Goal: Find specific page/section: Find specific page/section

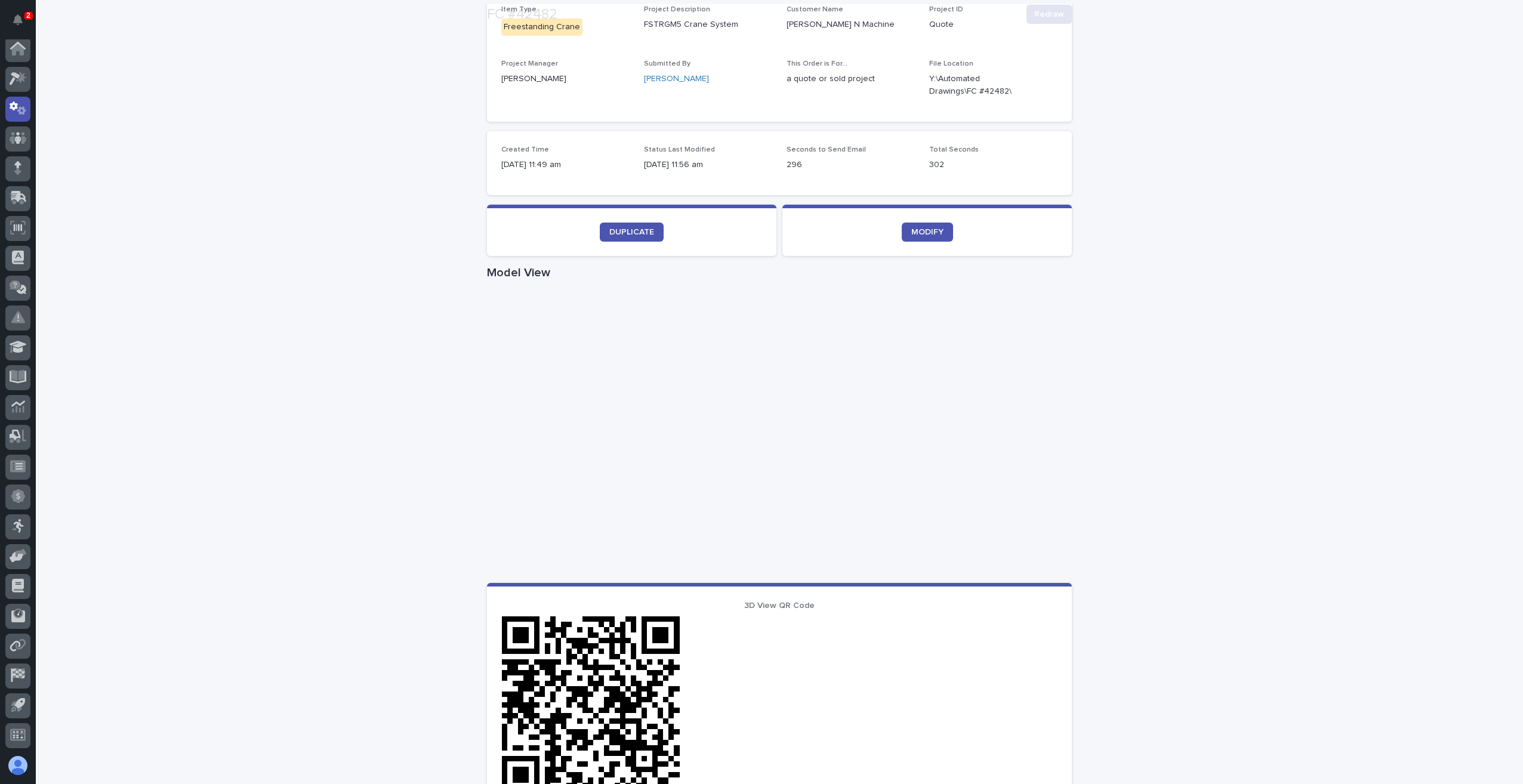
scroll to position [239, 0]
click at [29, 205] on link at bounding box center [17, 199] width 25 height 25
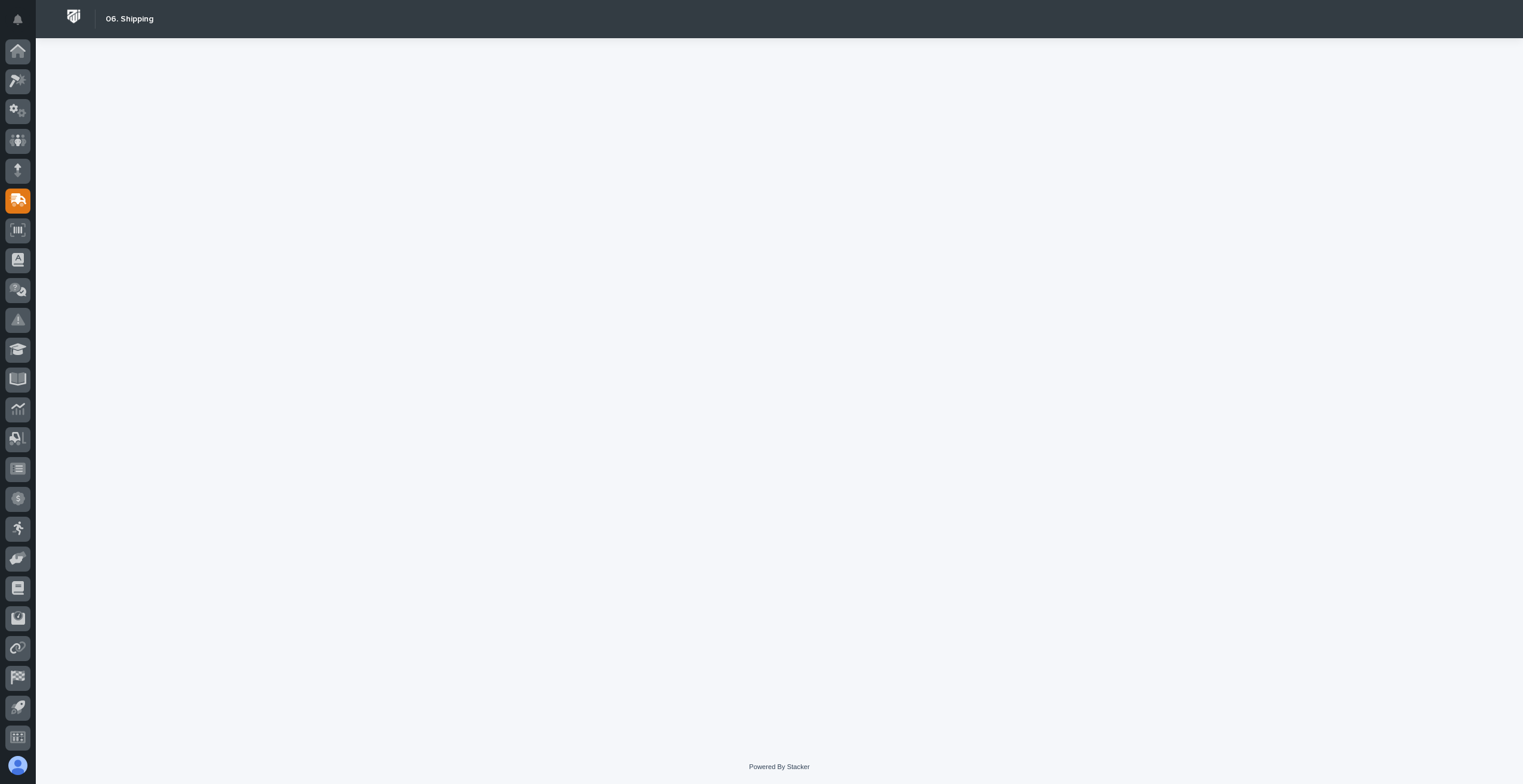
scroll to position [2, 0]
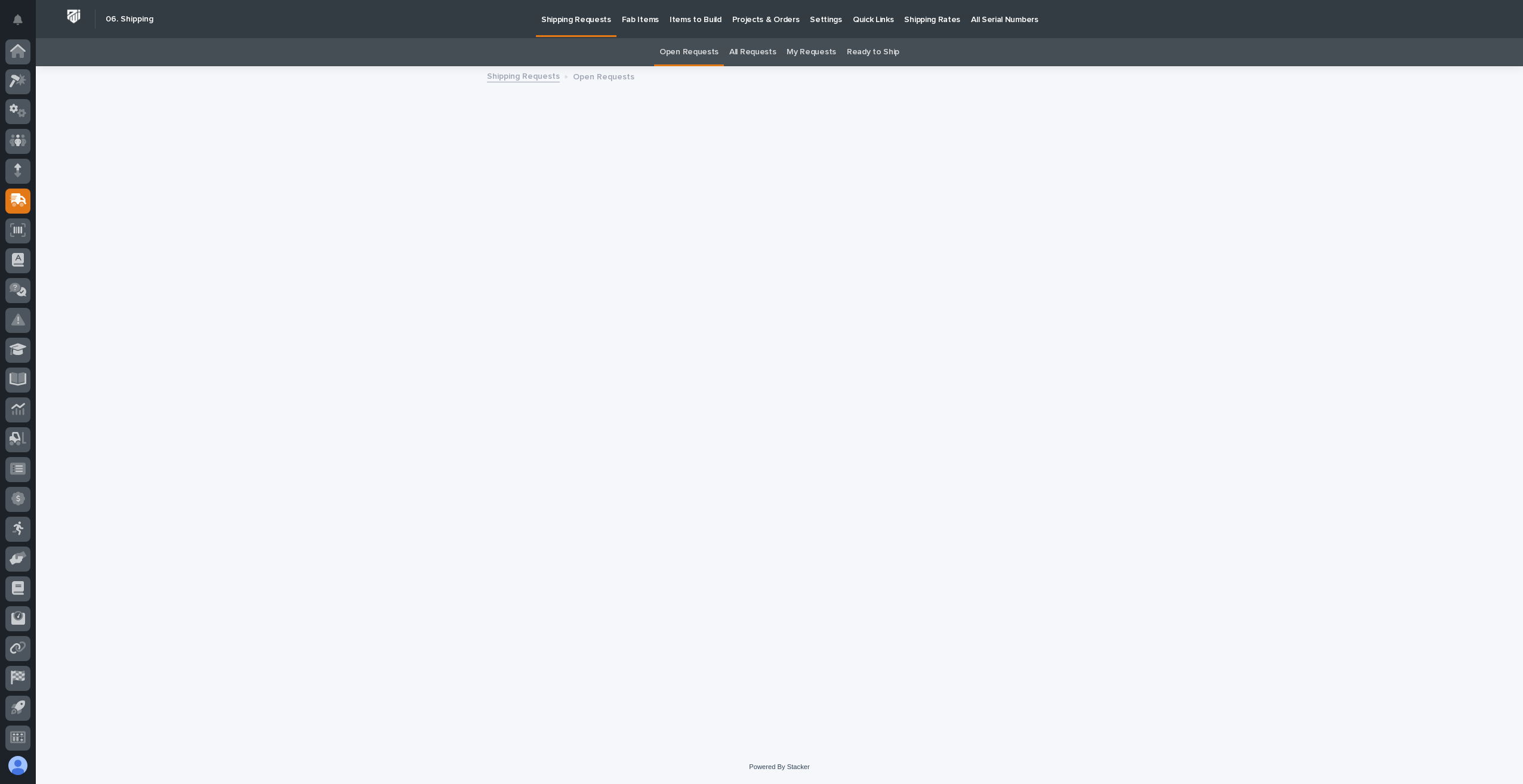
scroll to position [2, 0]
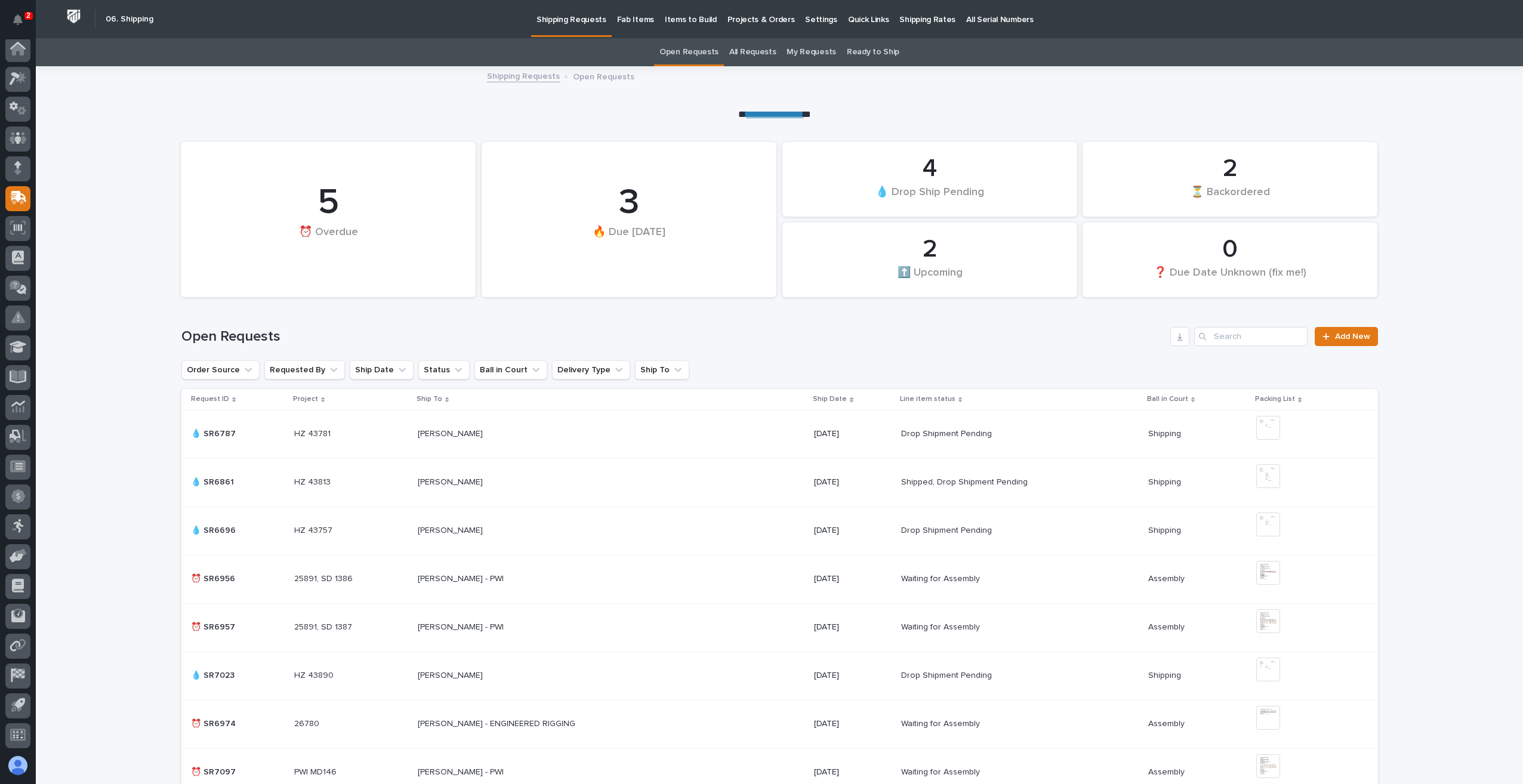
click at [902, 21] on p "Shipping Rates" at bounding box center [927, 12] width 56 height 25
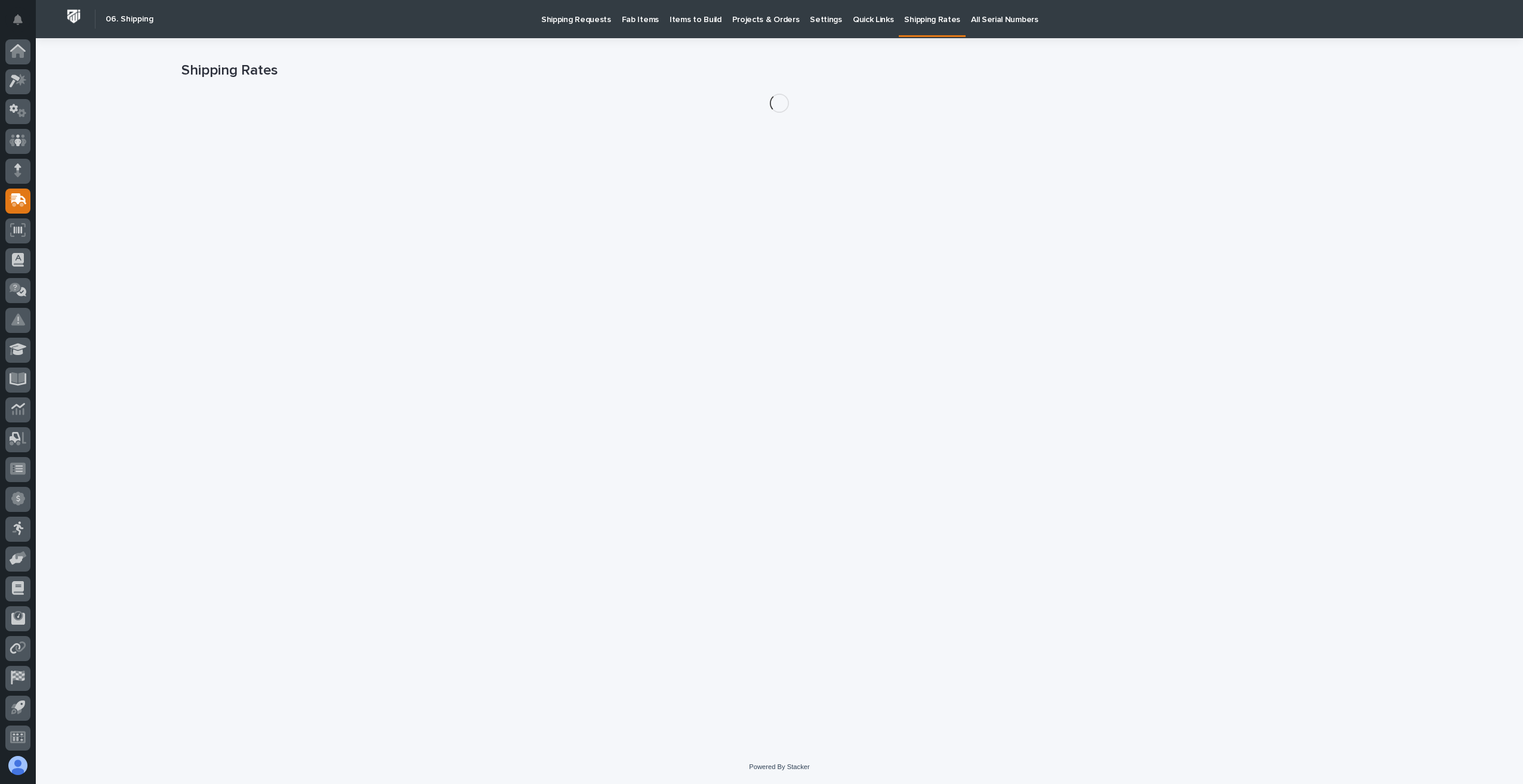
scroll to position [2, 0]
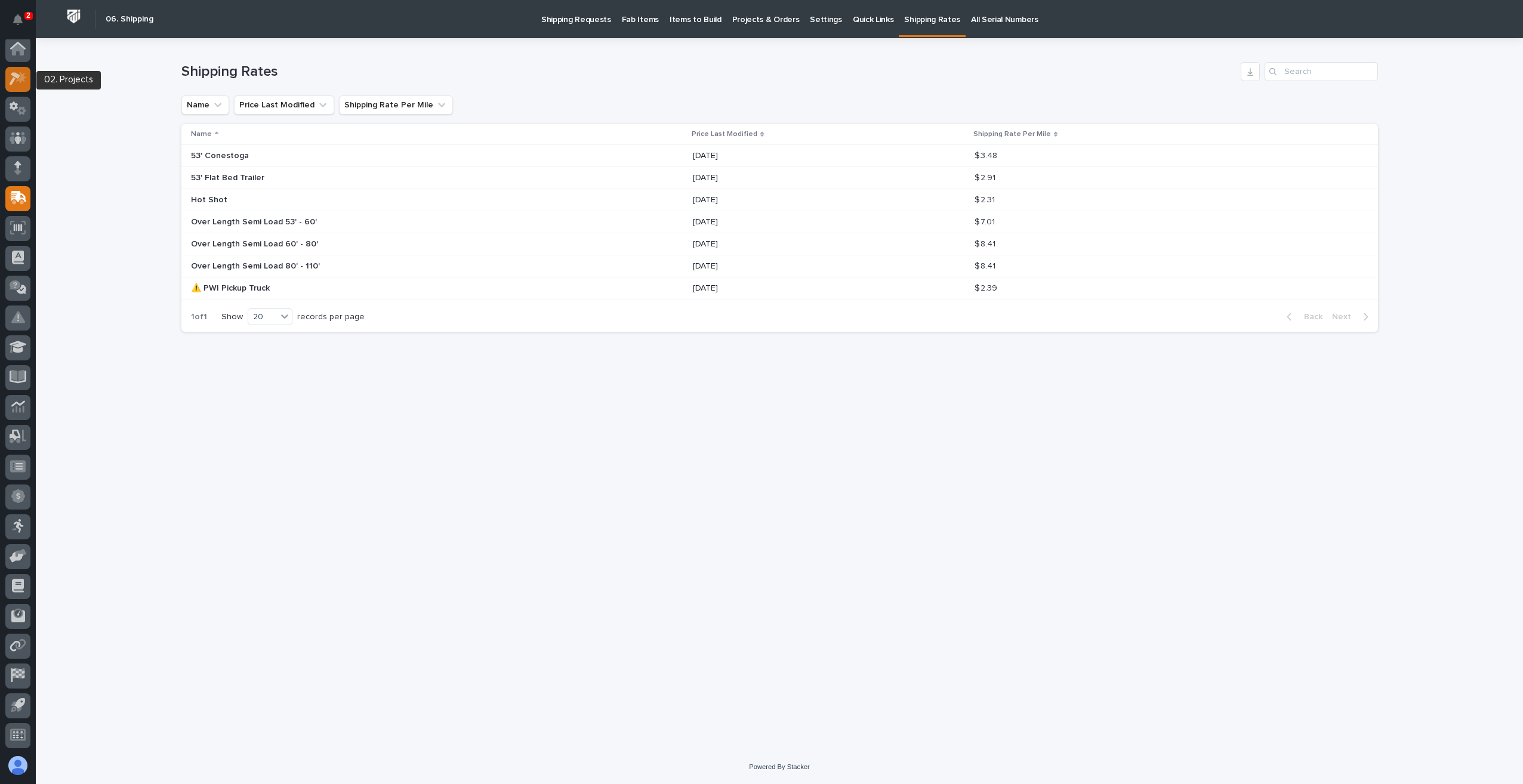
click at [20, 75] on icon at bounding box center [21, 77] width 10 height 12
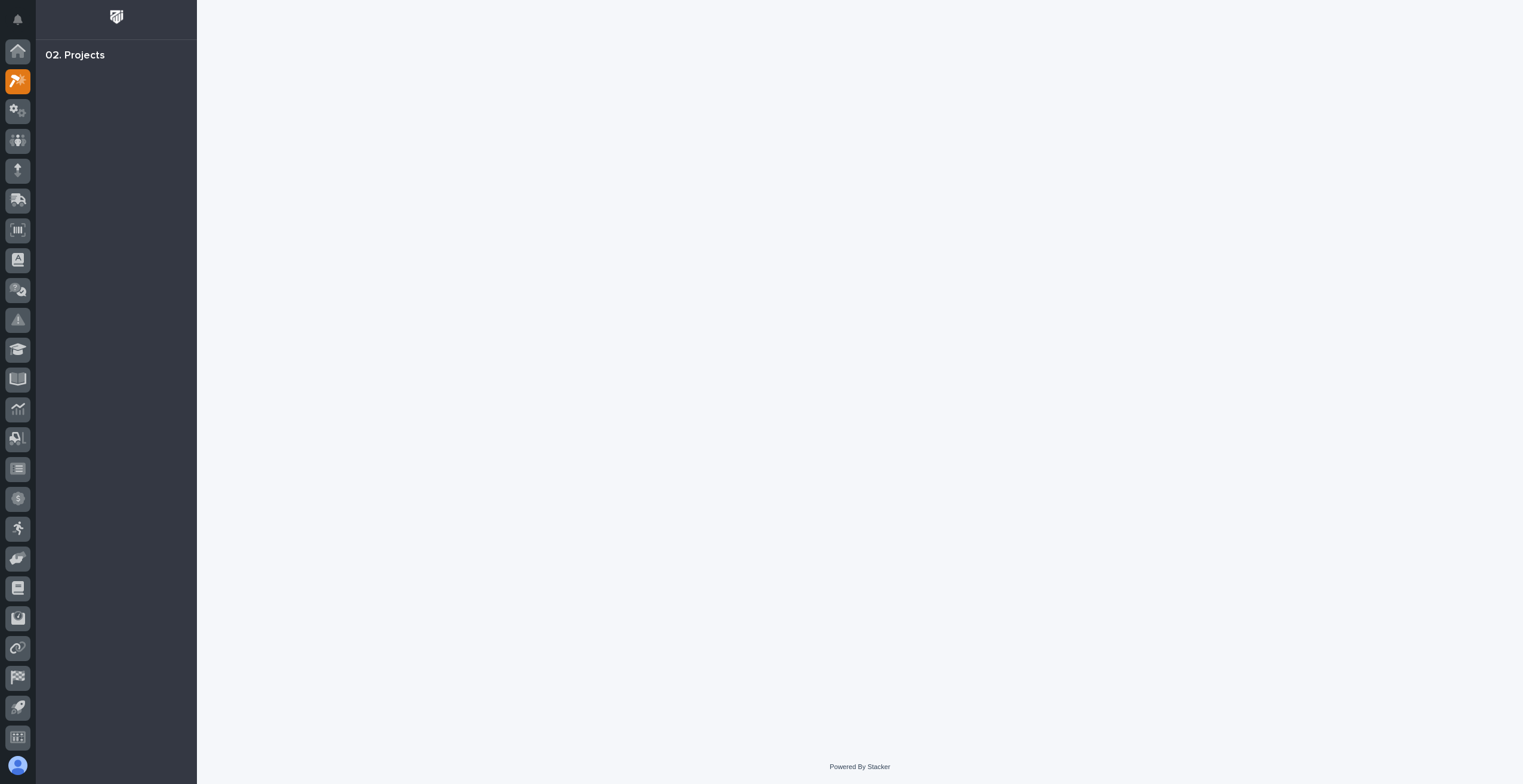
scroll to position [2, 0]
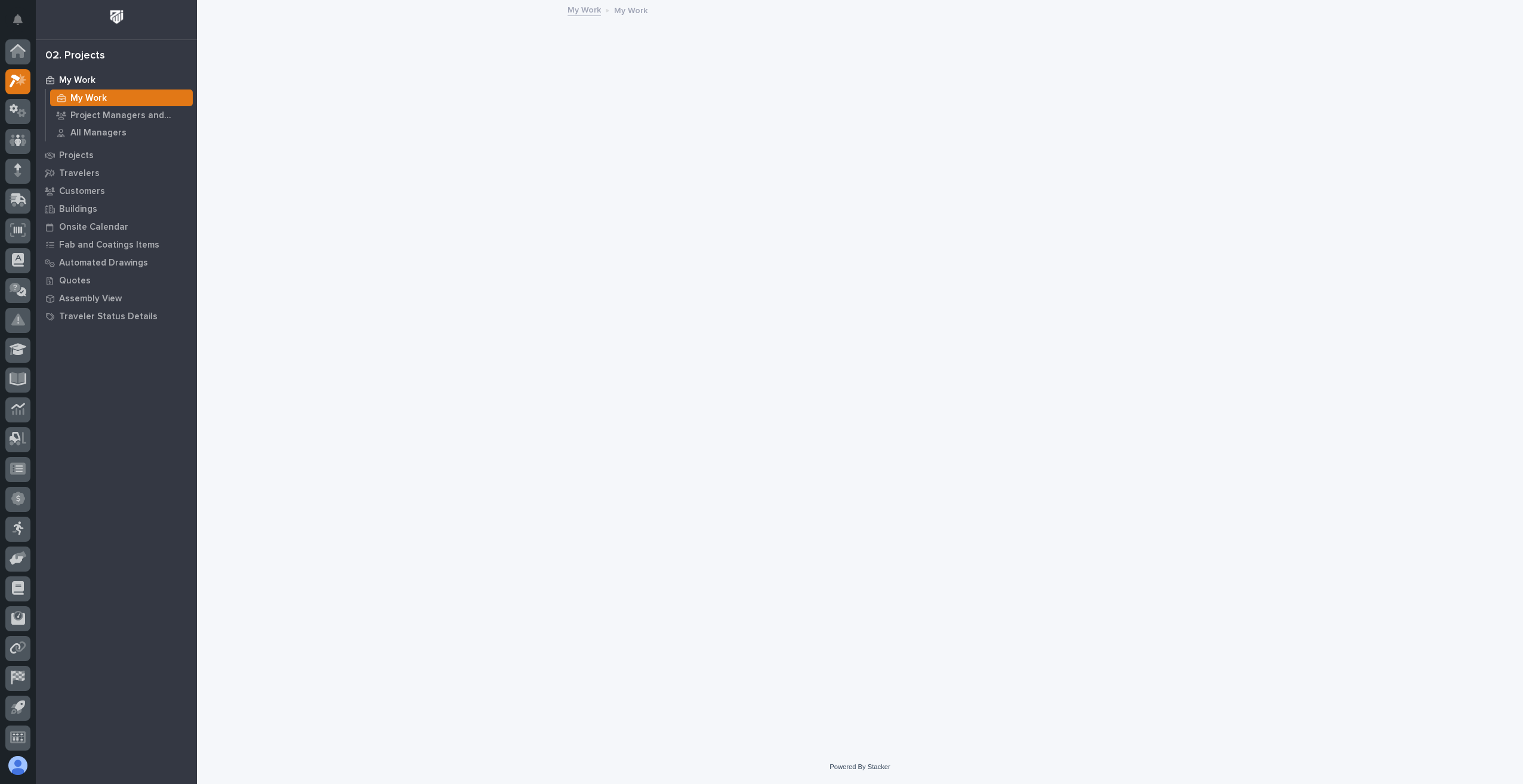
scroll to position [2, 0]
